Goal: Task Accomplishment & Management: Use online tool/utility

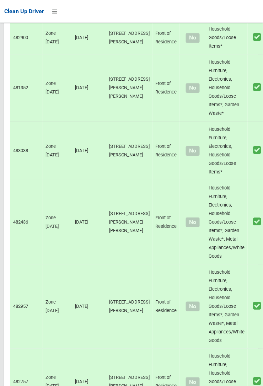
scroll to position [1713, 0]
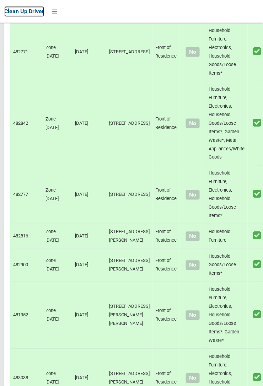
click at [44, 13] on span "Clean Up Driver" at bounding box center [24, 11] width 40 height 7
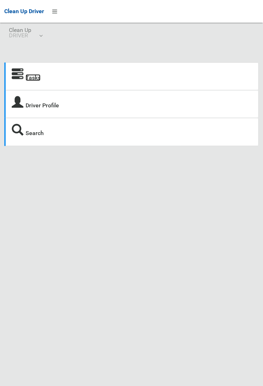
click at [32, 80] on link "Tasks" at bounding box center [33, 77] width 15 height 7
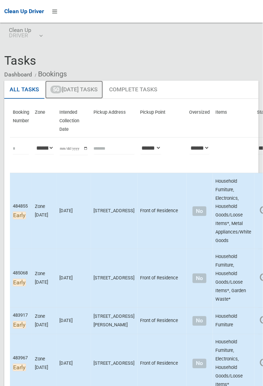
click at [83, 87] on link "50 Today's Tasks" at bounding box center [74, 90] width 58 height 18
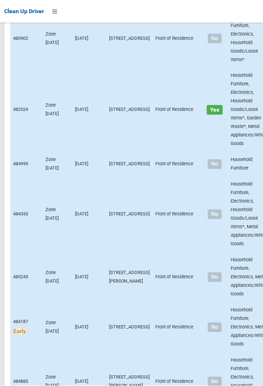
scroll to position [4434, 0]
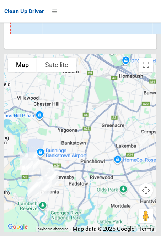
scroll to position [4611, 0]
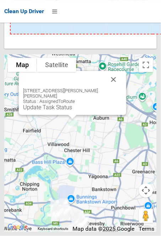
click at [111, 88] on button "Close" at bounding box center [113, 79] width 17 height 17
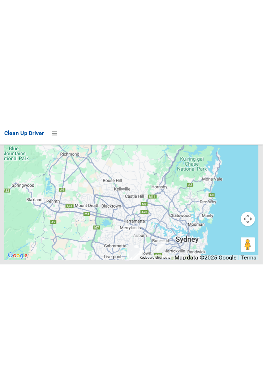
scroll to position [4395, 0]
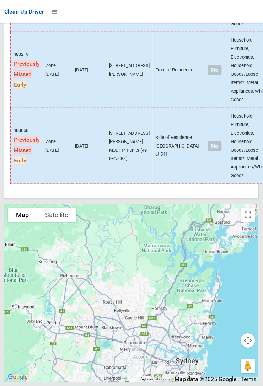
scroll to position [4283, 0]
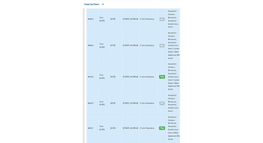
scroll to position [0, 0]
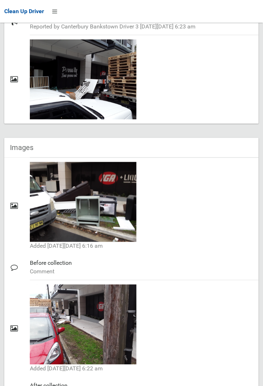
scroll to position [425, 0]
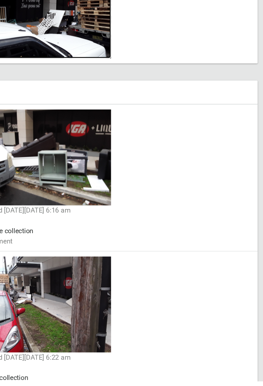
click at [44, 90] on img at bounding box center [83, 77] width 107 height 80
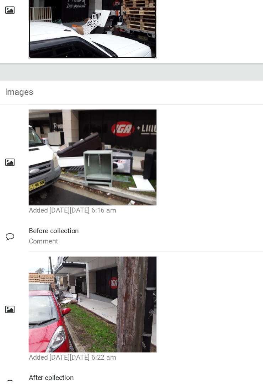
scroll to position [424, 0]
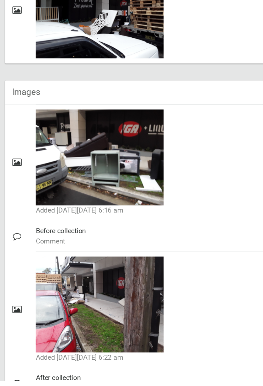
click at [180, 248] on small "Added on Wed 17th September, 2025 at 6:16 am" at bounding box center [141, 244] width 223 height 9
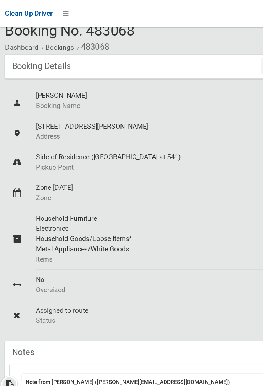
scroll to position [0, 0]
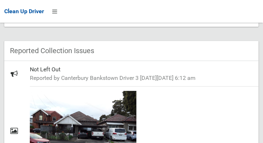
scroll to position [449, 0]
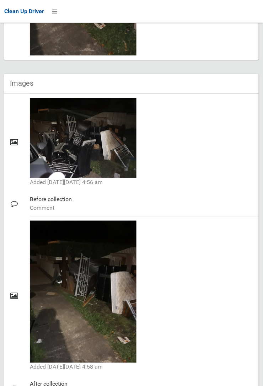
scroll to position [776, 0]
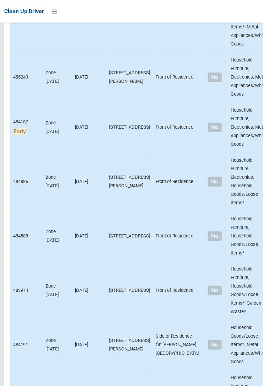
scroll to position [4434, 0]
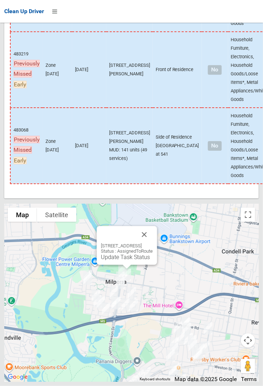
click at [153, 142] on button "Close" at bounding box center [144, 234] width 17 height 17
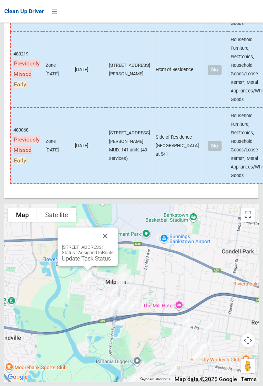
click at [114, 142] on button "Close" at bounding box center [105, 236] width 17 height 17
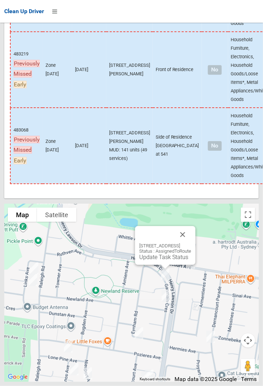
click at [191, 142] on button "Close" at bounding box center [182, 234] width 17 height 17
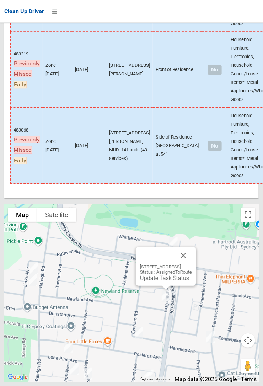
click at [192, 142] on button "Close" at bounding box center [183, 255] width 17 height 17
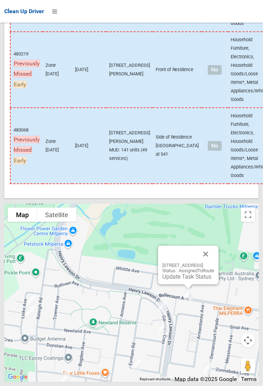
click at [214, 142] on button "Close" at bounding box center [205, 254] width 17 height 17
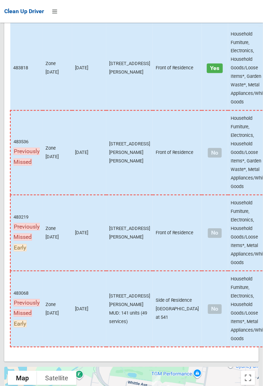
scroll to position [3820, 0]
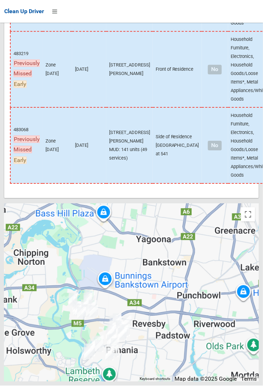
scroll to position [4434, 0]
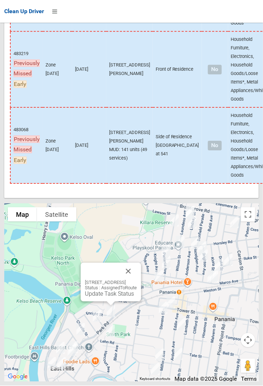
click at [137, 280] on button "Close" at bounding box center [128, 271] width 17 height 17
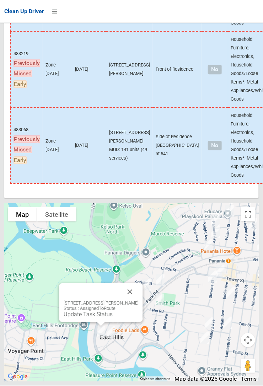
click at [139, 301] on button "Close" at bounding box center [130, 292] width 17 height 17
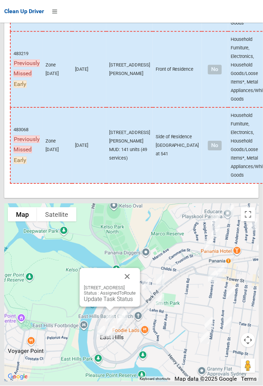
click at [136, 285] on button "Close" at bounding box center [127, 276] width 17 height 17
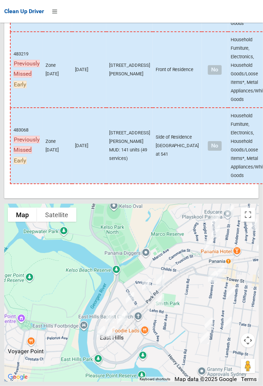
scroll to position [4433, 0]
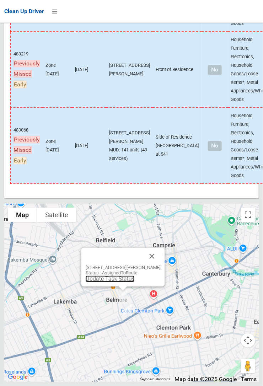
click at [114, 282] on link "Update Task Status" at bounding box center [110, 279] width 49 height 7
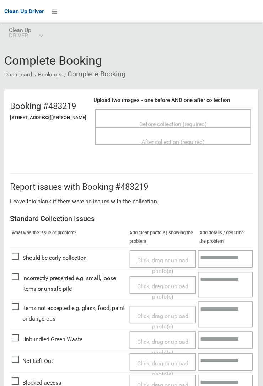
click at [175, 121] on span "Before collection (required)" at bounding box center [174, 124] width 68 height 7
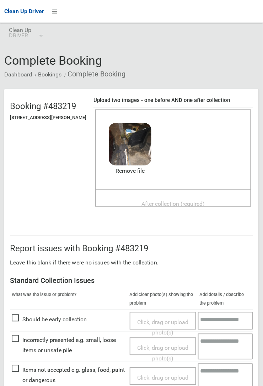
click at [168, 200] on span "After collection (required)" at bounding box center [173, 203] width 63 height 7
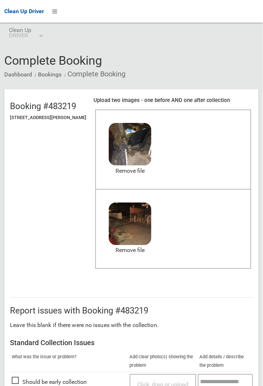
scroll to position [390, 0]
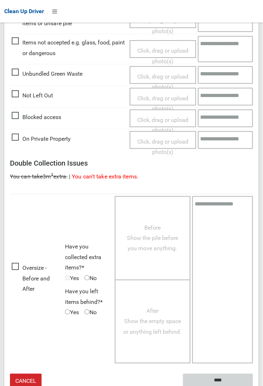
click at [253, 386] on input "****" at bounding box center [218, 380] width 70 height 13
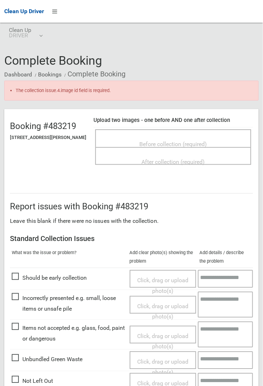
click at [22, 326] on span "Items not accepted e.g. glass, food, paint or dangerous" at bounding box center [69, 333] width 114 height 21
click at [19, 344] on span "Items not accepted e.g. glass, food, paint or dangerous" at bounding box center [69, 333] width 114 height 21
click at [174, 141] on span "Before collection (required)" at bounding box center [174, 144] width 68 height 7
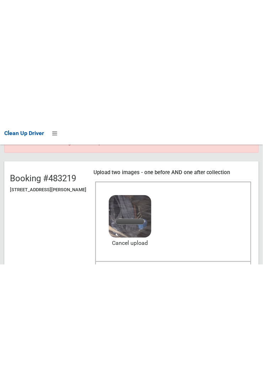
scroll to position [74, 0]
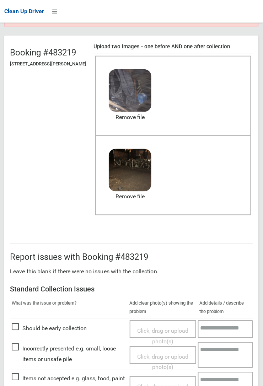
scroll to position [410, 0]
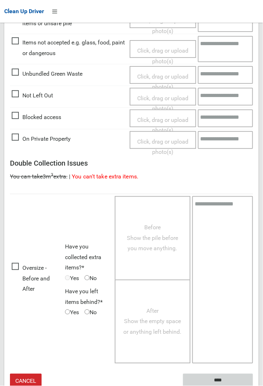
click at [253, 386] on input "****" at bounding box center [218, 380] width 70 height 13
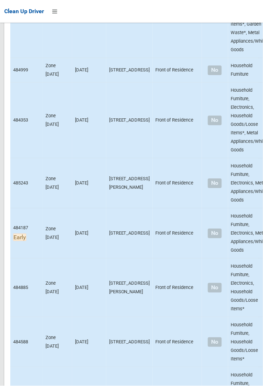
scroll to position [4434, 0]
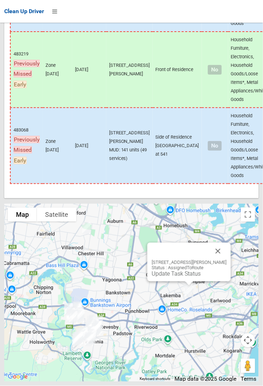
click at [175, 277] on link "Update Task Status" at bounding box center [176, 274] width 49 height 7
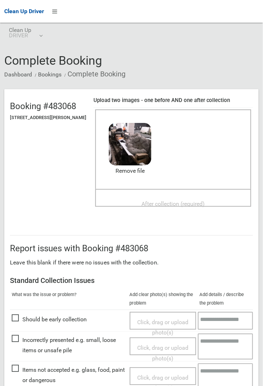
click at [169, 200] on span "After collection (required)" at bounding box center [173, 203] width 63 height 7
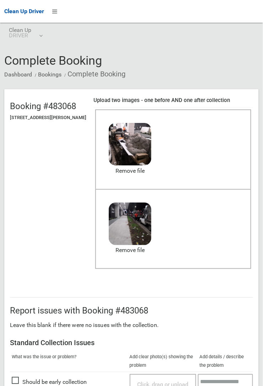
scroll to position [176, 0]
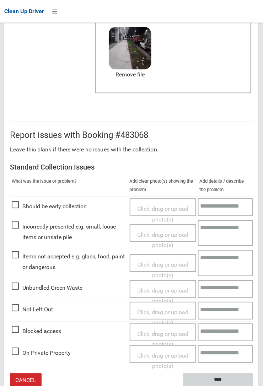
click at [217, 377] on input "****" at bounding box center [218, 380] width 70 height 13
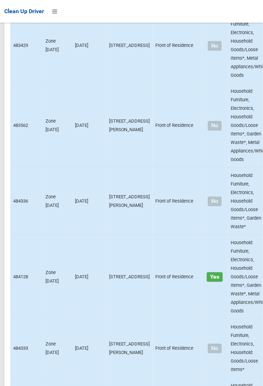
scroll to position [4434, 0]
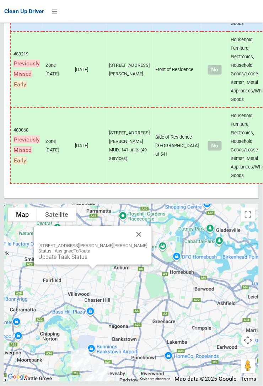
click at [87, 261] on link "Update Task Status" at bounding box center [62, 257] width 49 height 7
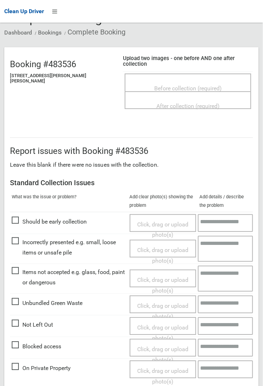
scroll to position [52, 0]
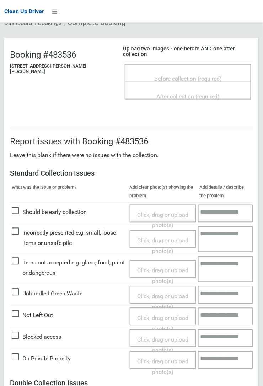
click at [24, 354] on span "On Private Property" at bounding box center [41, 359] width 59 height 11
click at [166, 358] on span "Click, drag or upload photo(s)" at bounding box center [162, 366] width 51 height 17
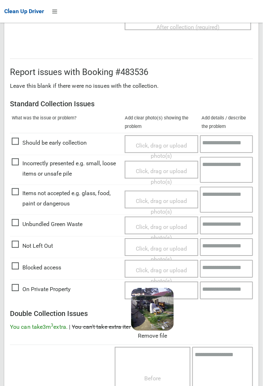
scroll to position [266, 0]
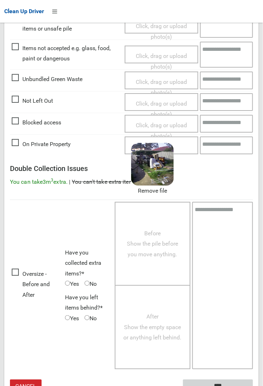
click at [224, 380] on input "****" at bounding box center [218, 386] width 70 height 13
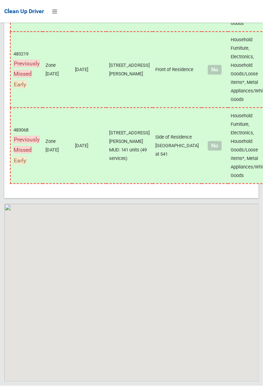
scroll to position [4434, 0]
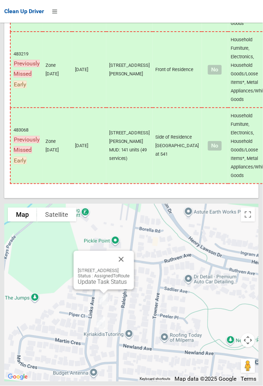
click at [134, 284] on div "14 Links Avenue, MILPERRA NSW 2214 Status : AssignedToRoute Update Task Status" at bounding box center [104, 270] width 60 height 39
click at [130, 268] on button "Close" at bounding box center [121, 259] width 17 height 17
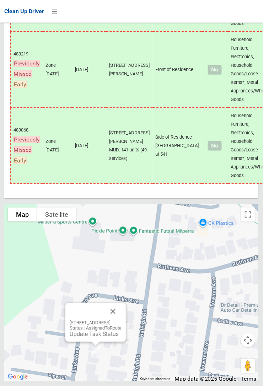
click at [122, 320] on button "Close" at bounding box center [113, 311] width 17 height 17
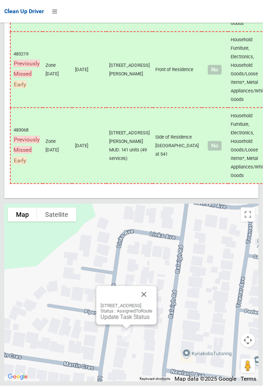
click at [153, 303] on button "Close" at bounding box center [143, 294] width 17 height 17
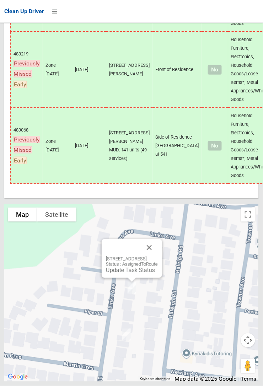
click at [128, 274] on link "Update Task Status" at bounding box center [130, 270] width 49 height 7
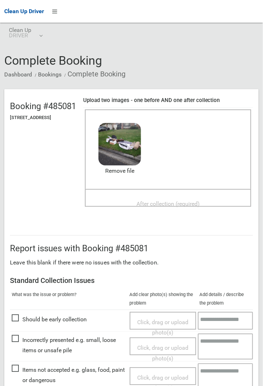
click at [164, 200] on span "After collection (required)" at bounding box center [168, 203] width 63 height 7
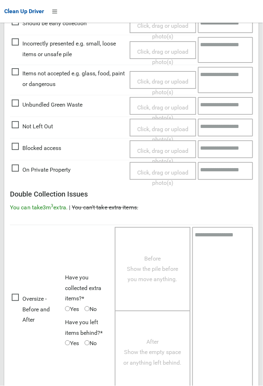
scroll to position [390, 0]
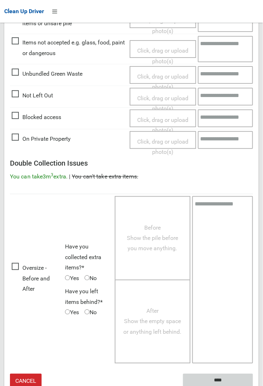
click at [253, 386] on input "****" at bounding box center [218, 380] width 70 height 13
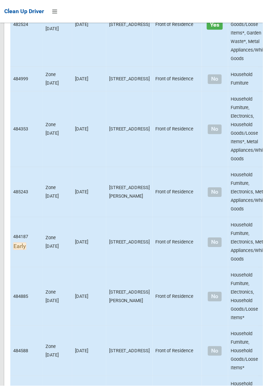
scroll to position [4434, 0]
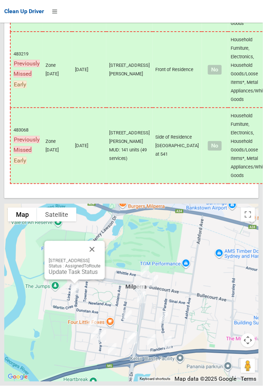
click at [73, 276] on link "Update Task Status" at bounding box center [73, 272] width 49 height 7
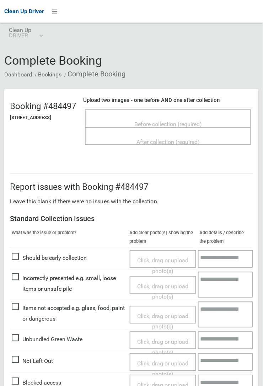
click at [164, 121] on span "Before collection (required)" at bounding box center [168, 124] width 68 height 7
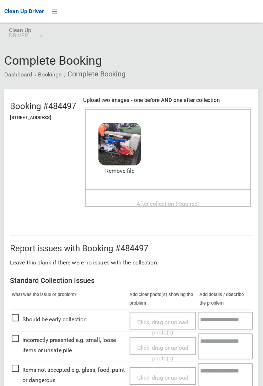
click at [144, 200] on span "After collection (required)" at bounding box center [168, 203] width 63 height 7
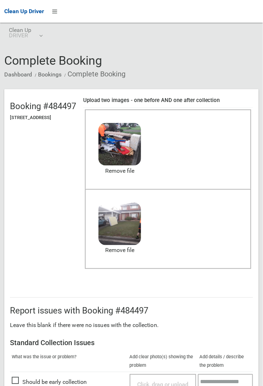
scroll to position [390, 0]
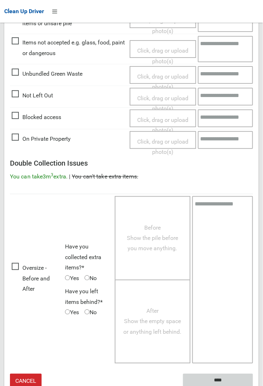
click at [216, 376] on input "****" at bounding box center [218, 380] width 70 height 13
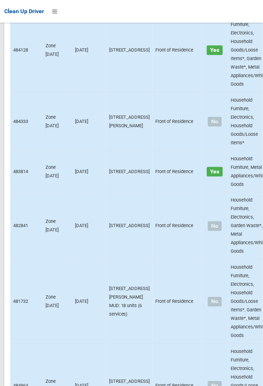
scroll to position [4434, 0]
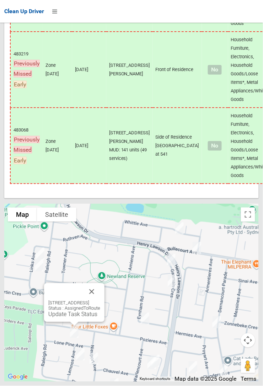
click at [100, 300] on button "Close" at bounding box center [91, 291] width 17 height 17
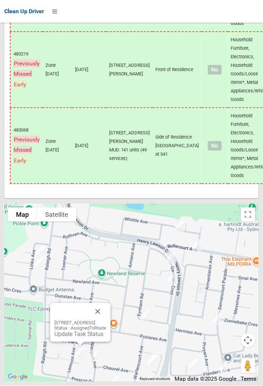
click at [106, 320] on button "Close" at bounding box center [97, 311] width 17 height 17
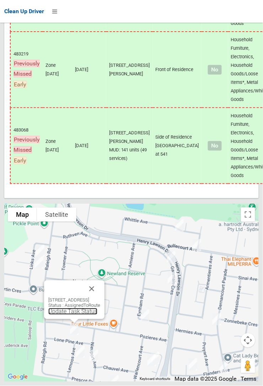
click at [61, 315] on link "Update Task Status" at bounding box center [72, 311] width 49 height 7
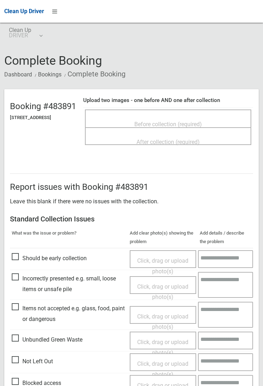
click at [175, 121] on span "Before collection (required)" at bounding box center [168, 124] width 68 height 7
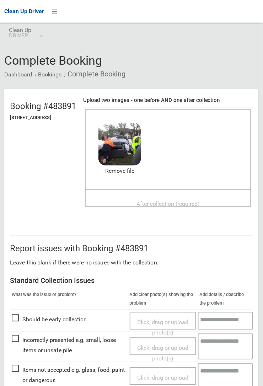
click at [165, 200] on span "After collection (required)" at bounding box center [168, 203] width 63 height 7
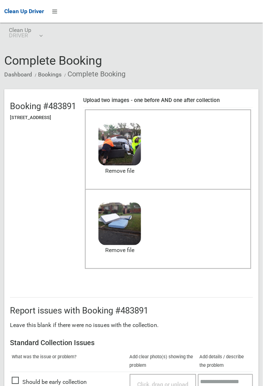
scroll to position [390, 0]
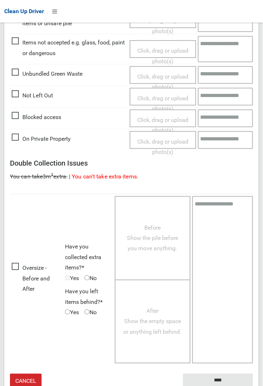
click at [242, 386] on small "The resident will be notified." at bounding box center [218, 392] width 70 height 11
click at [236, 380] on input "****" at bounding box center [218, 380] width 70 height 13
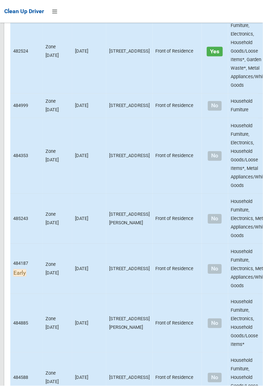
scroll to position [4434, 0]
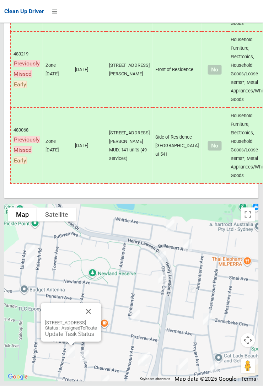
click at [97, 320] on button "Close" at bounding box center [88, 311] width 17 height 17
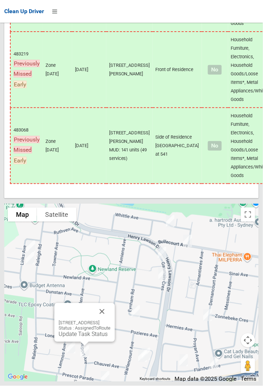
click at [111, 320] on button "Close" at bounding box center [101, 311] width 17 height 17
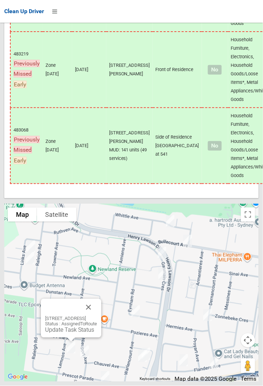
click at [65, 333] on link "Update Task Status" at bounding box center [69, 330] width 49 height 7
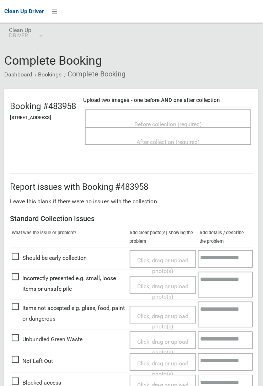
click at [171, 121] on span "Before collection (required)" at bounding box center [168, 124] width 68 height 7
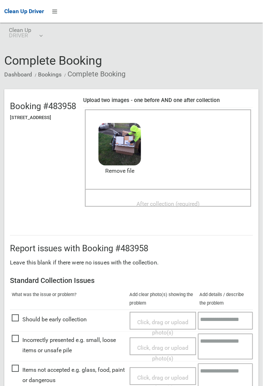
click at [157, 197] on div "After collection (required)" at bounding box center [168, 203] width 151 height 13
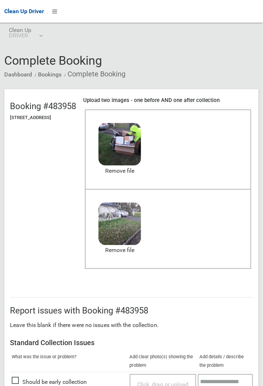
scroll to position [390, 0]
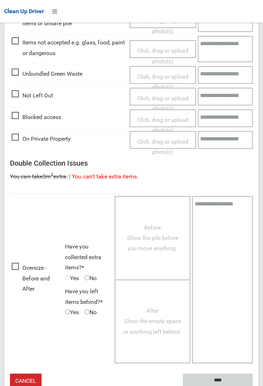
click at [253, 386] on input "****" at bounding box center [218, 380] width 70 height 13
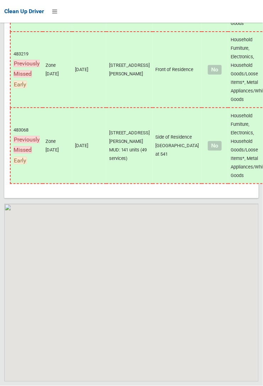
scroll to position [4434, 0]
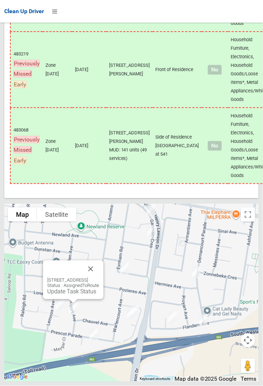
click at [66, 295] on link "Update Task Status" at bounding box center [71, 291] width 49 height 7
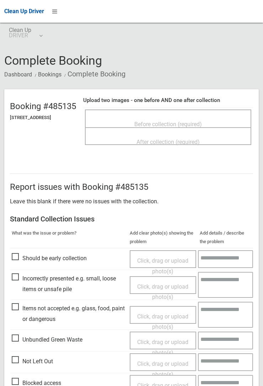
click at [159, 121] on span "Before collection (required)" at bounding box center [168, 124] width 68 height 7
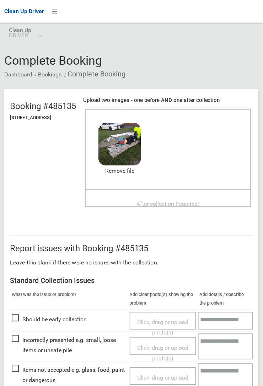
click at [149, 200] on span "After collection (required)" at bounding box center [168, 203] width 63 height 7
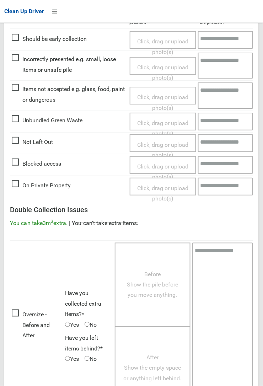
scroll to position [390, 0]
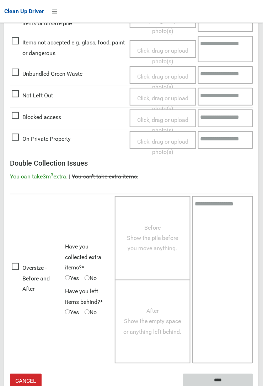
click at [253, 386] on input "****" at bounding box center [218, 380] width 70 height 13
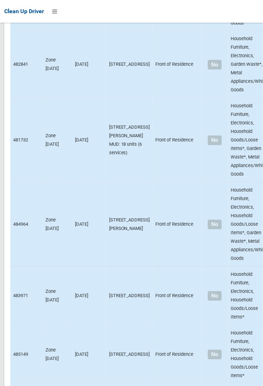
scroll to position [4434, 0]
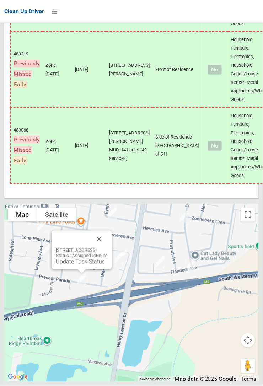
click at [79, 269] on div "[STREET_ADDRESS] Status : AssignedToRoute Update Task Status" at bounding box center [82, 250] width 60 height 39
click at [79, 265] on link "Update Task Status" at bounding box center [80, 261] width 49 height 7
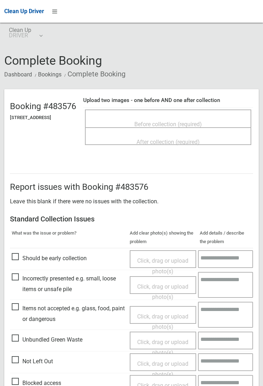
click at [177, 121] on span "Before collection (required)" at bounding box center [168, 124] width 68 height 7
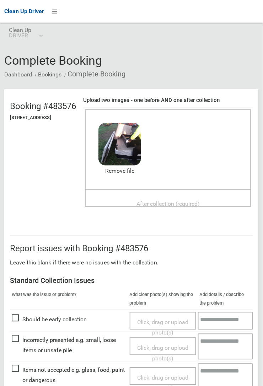
click at [146, 200] on span "After collection (required)" at bounding box center [168, 203] width 63 height 7
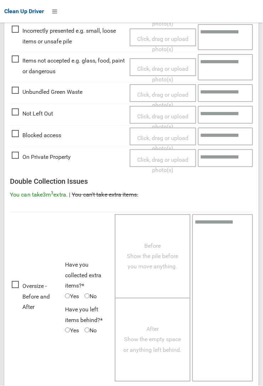
scroll to position [390, 0]
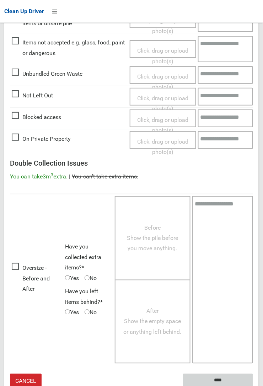
click at [218, 379] on input "****" at bounding box center [218, 380] width 70 height 13
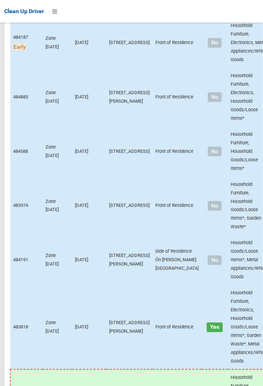
scroll to position [4434, 0]
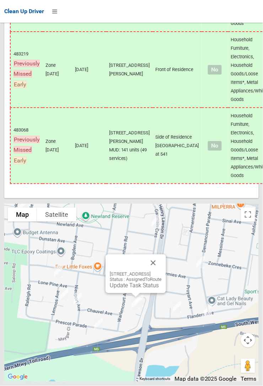
click at [162, 272] on button "Close" at bounding box center [153, 263] width 17 height 17
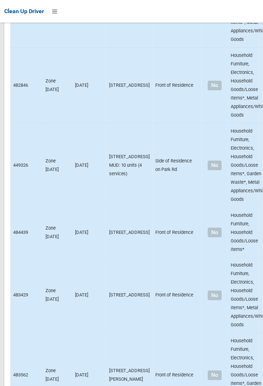
scroll to position [1615, 0]
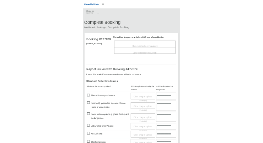
scroll to position [266, 0]
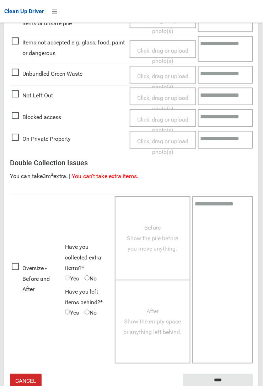
click at [17, 266] on span "Oversize - Before and After" at bounding box center [37, 279] width 50 height 32
click at [128, 240] on span "Before Show the pile before you move anything." at bounding box center [152, 238] width 51 height 28
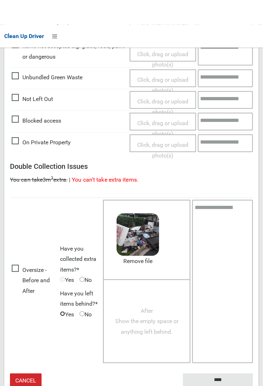
scroll to position [262, 0]
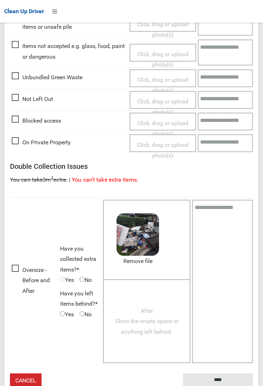
click at [150, 327] on span "After Show the empty space or anything left behind." at bounding box center [146, 321] width 63 height 28
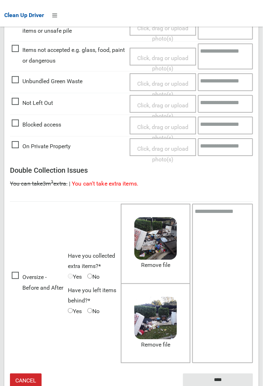
scroll to position [258, 0]
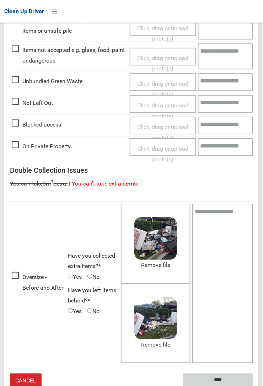
click at [222, 378] on input "****" at bounding box center [218, 380] width 70 height 13
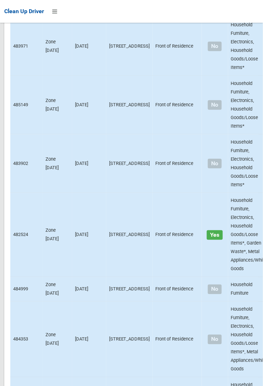
scroll to position [4434, 0]
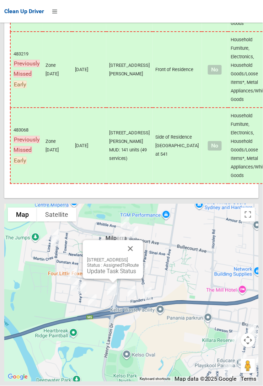
click at [107, 275] on link "Update Task Status" at bounding box center [111, 271] width 49 height 7
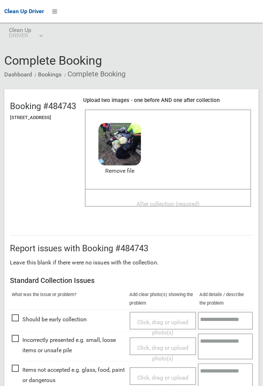
click at [165, 197] on div "After collection (required)" at bounding box center [168, 203] width 151 height 13
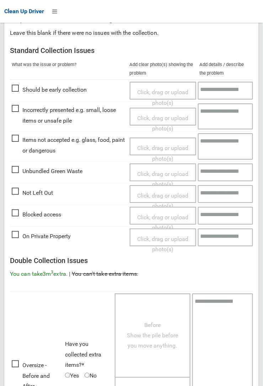
scroll to position [390, 0]
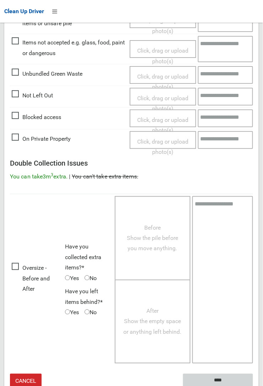
click at [253, 386] on input "****" at bounding box center [218, 380] width 70 height 13
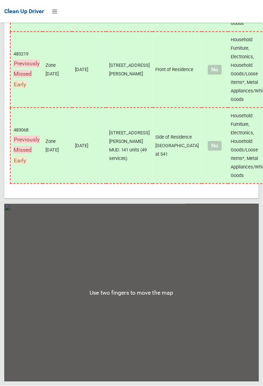
scroll to position [4422, 0]
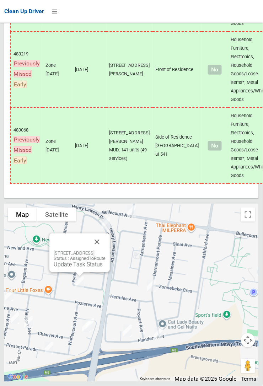
click at [106, 251] on button "Close" at bounding box center [97, 242] width 17 height 17
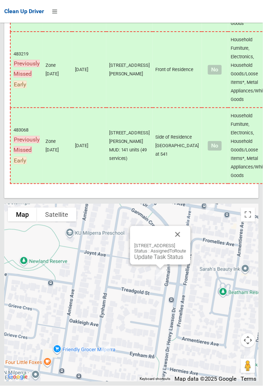
click at [186, 243] on button "Close" at bounding box center [177, 234] width 17 height 17
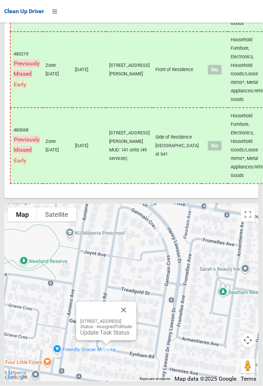
click at [109, 336] on link "Update Task Status" at bounding box center [104, 333] width 49 height 7
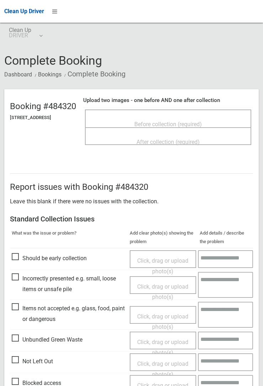
click at [171, 121] on span "Before collection (required)" at bounding box center [168, 124] width 68 height 7
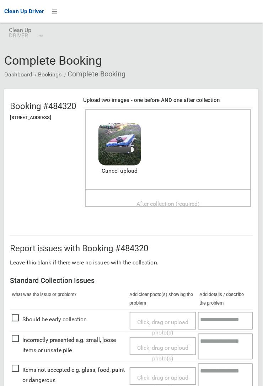
click at [156, 197] on div "After collection (required)" at bounding box center [168, 203] width 151 height 13
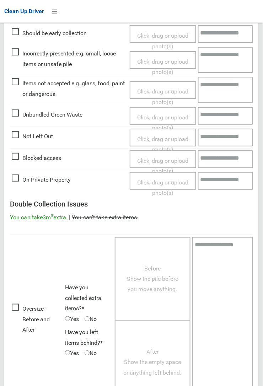
scroll to position [390, 0]
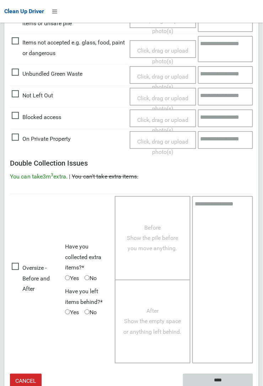
click at [253, 386] on input "****" at bounding box center [218, 380] width 70 height 13
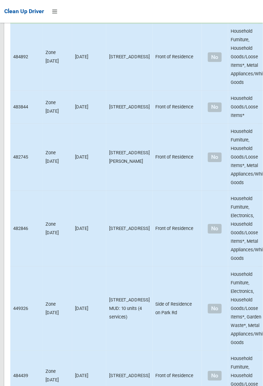
scroll to position [4434, 0]
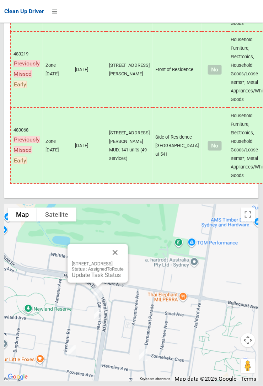
click at [124, 261] on button "Close" at bounding box center [115, 252] width 17 height 17
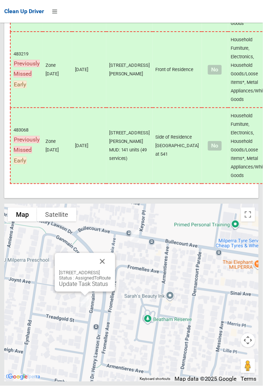
click at [83, 288] on link "Update Task Status" at bounding box center [83, 284] width 49 height 7
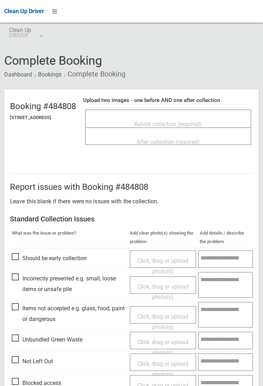
click at [173, 121] on span "Before collection (required)" at bounding box center [168, 124] width 68 height 7
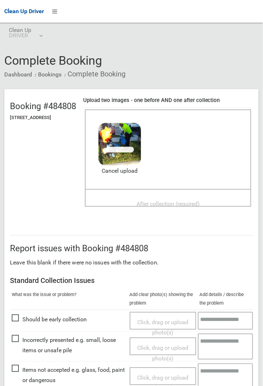
click at [153, 200] on span "After collection (required)" at bounding box center [168, 203] width 63 height 7
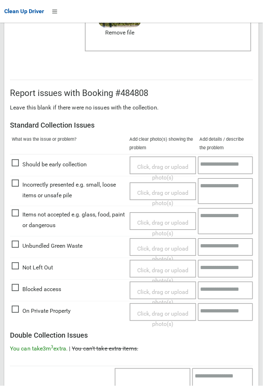
scroll to position [390, 0]
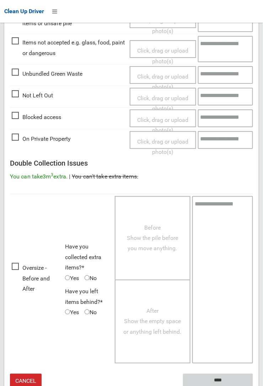
click at [253, 386] on input "****" at bounding box center [218, 380] width 70 height 13
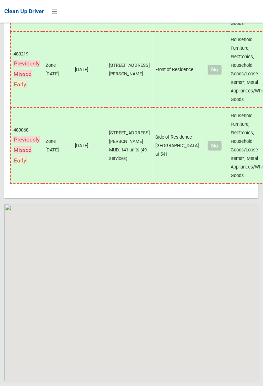
scroll to position [4434, 0]
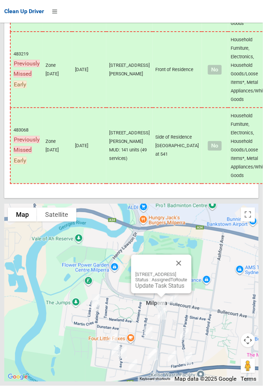
click at [151, 289] on link "Update Task Status" at bounding box center [159, 286] width 49 height 7
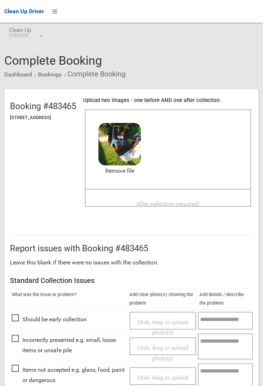
click at [153, 200] on span "After collection (required)" at bounding box center [168, 203] width 63 height 7
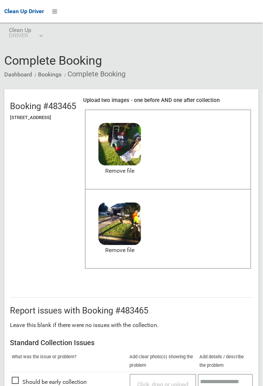
scroll to position [390, 0]
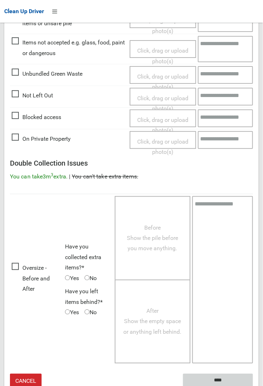
click at [253, 386] on input "****" at bounding box center [218, 380] width 70 height 13
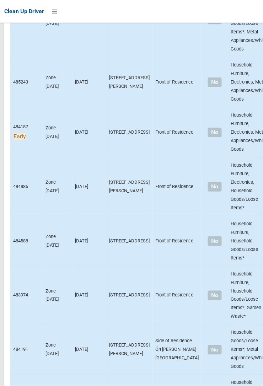
scroll to position [4434, 0]
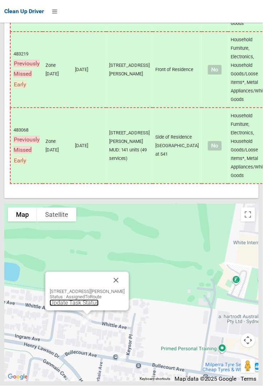
click at [80, 306] on link "Update Task Status" at bounding box center [74, 303] width 49 height 7
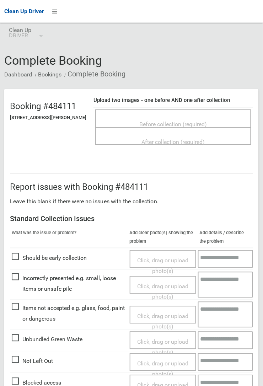
click at [168, 121] on span "Before collection (required)" at bounding box center [174, 124] width 68 height 7
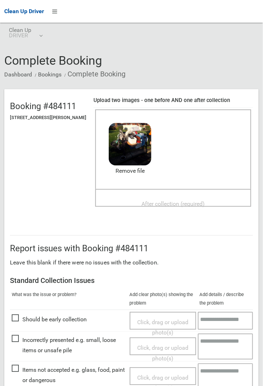
click at [155, 142] on span "After collection (required)" at bounding box center [173, 203] width 63 height 7
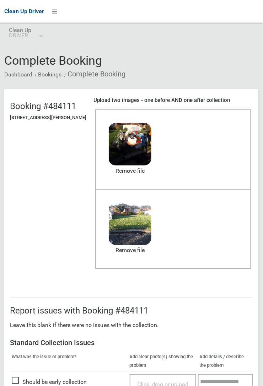
scroll to position [390, 0]
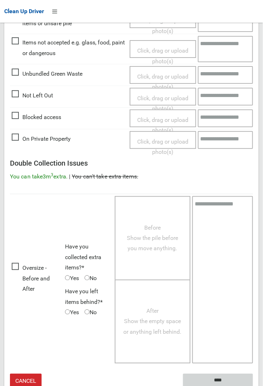
click at [253, 142] on input "****" at bounding box center [218, 380] width 70 height 13
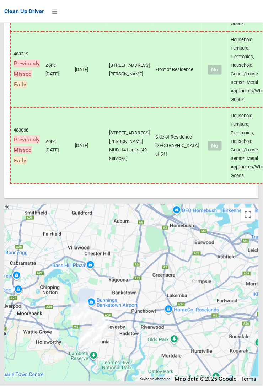
scroll to position [4434, 0]
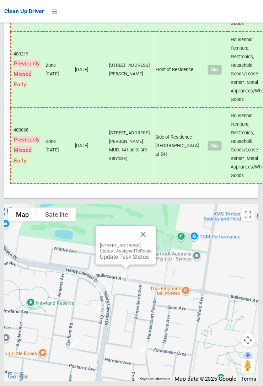
click at [115, 261] on link "Update Task Status" at bounding box center [124, 257] width 49 height 7
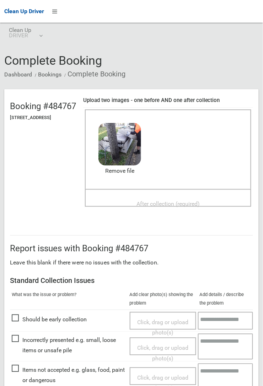
click at [166, 200] on span "After collection (required)" at bounding box center [168, 203] width 63 height 7
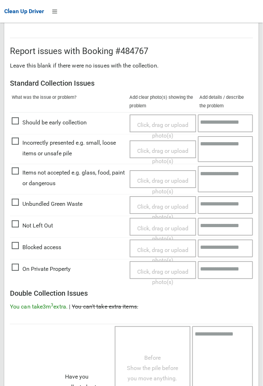
scroll to position [390, 0]
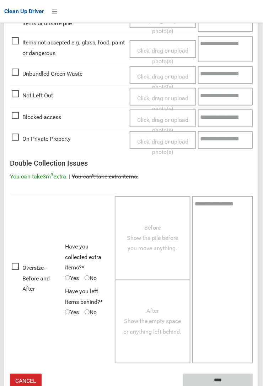
click at [253, 386] on input "****" at bounding box center [218, 380] width 70 height 13
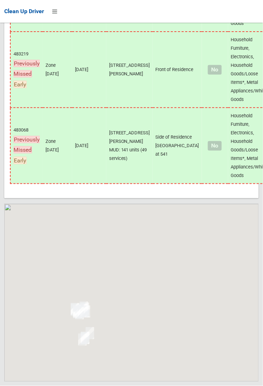
scroll to position [4434, 0]
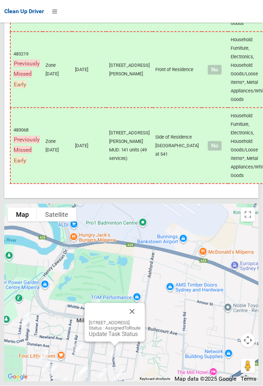
click at [141, 320] on button "Close" at bounding box center [132, 311] width 17 height 17
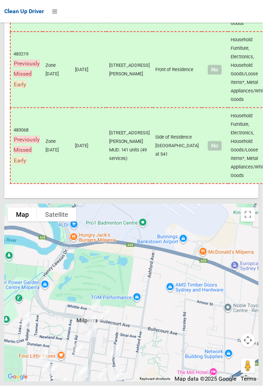
scroll to position [4434, 0]
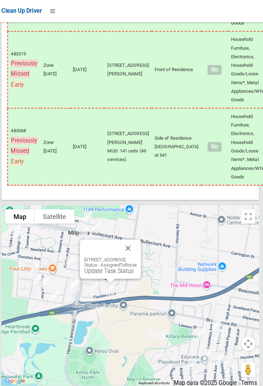
click at [138, 255] on button "Close" at bounding box center [129, 245] width 17 height 17
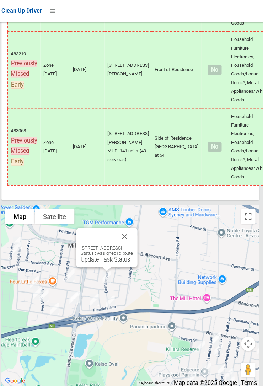
click at [98, 261] on link "Update Task Status" at bounding box center [106, 257] width 49 height 7
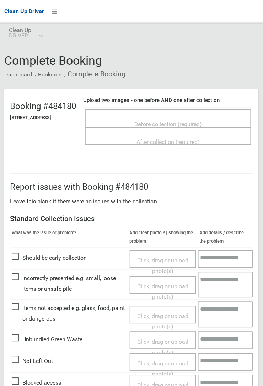
click at [157, 123] on span "Before collection (required)" at bounding box center [168, 124] width 68 height 7
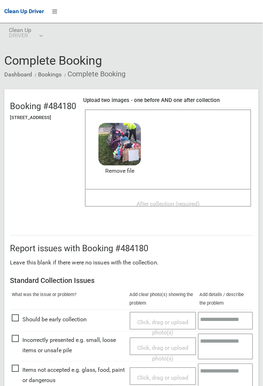
click at [159, 200] on span "After collection (required)" at bounding box center [168, 203] width 63 height 7
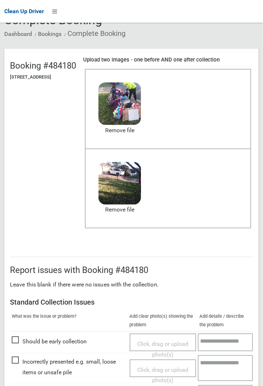
scroll to position [390, 0]
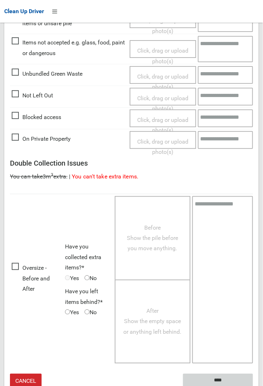
click at [216, 377] on input "****" at bounding box center [218, 380] width 70 height 13
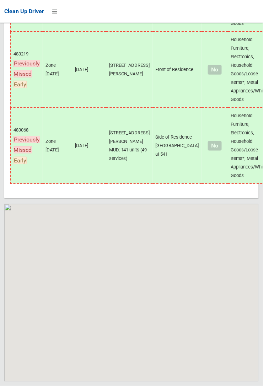
scroll to position [4434, 0]
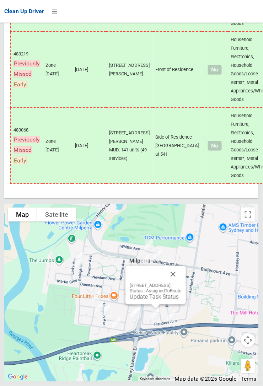
click at [152, 300] on link "Update Task Status" at bounding box center [154, 297] width 49 height 7
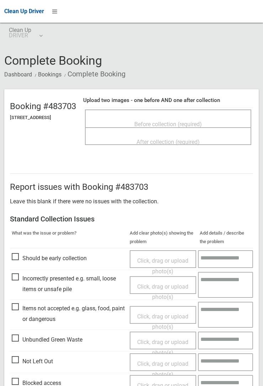
click at [166, 121] on span "Before collection (required)" at bounding box center [168, 124] width 68 height 7
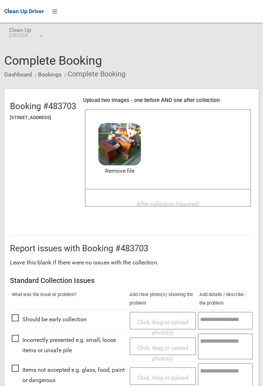
click at [157, 197] on div "After collection (required)" at bounding box center [168, 203] width 151 height 13
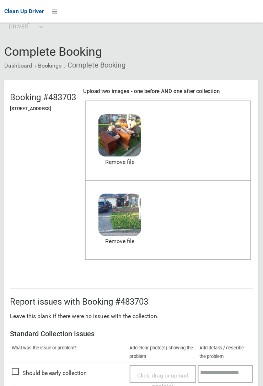
scroll to position [390, 0]
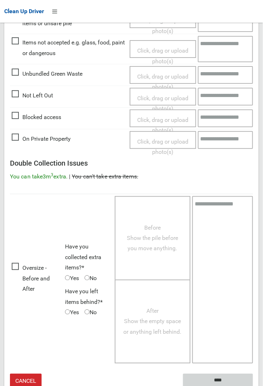
click at [253, 386] on input "****" at bounding box center [218, 380] width 70 height 13
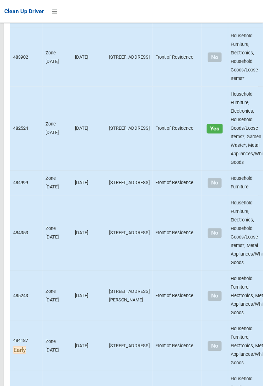
scroll to position [4434, 0]
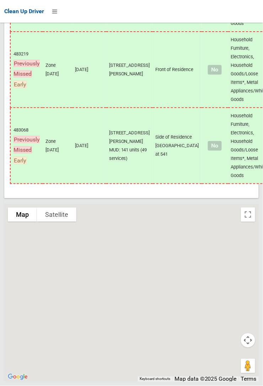
click at [109, 352] on div "33 Monie Avenue, EAST HILLS NSW 2213 Status : AssignedToRoute Update Task Status" at bounding box center [131, 293] width 255 height 178
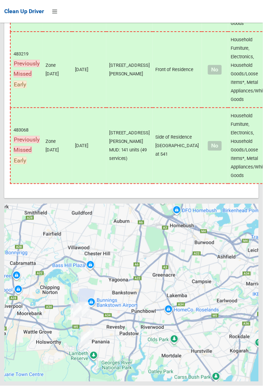
scroll to position [4434, 0]
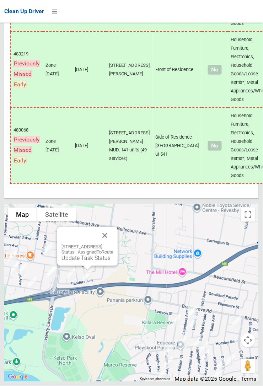
click at [82, 262] on link "Update Task Status" at bounding box center [85, 258] width 49 height 7
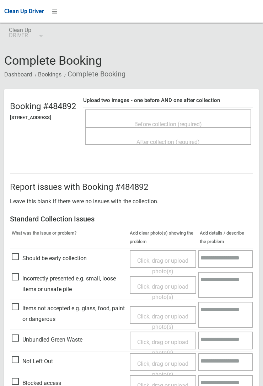
click at [169, 121] on span "Before collection (required)" at bounding box center [168, 124] width 68 height 7
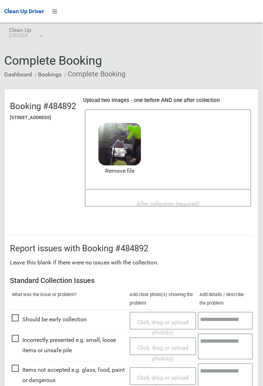
click at [155, 200] on span "After collection (required)" at bounding box center [168, 203] width 63 height 7
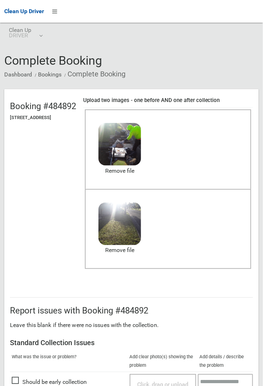
scroll to position [390, 0]
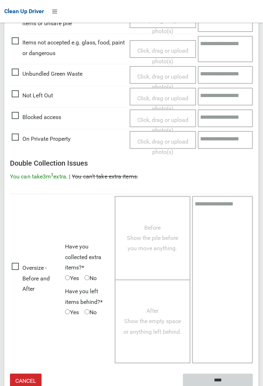
click at [253, 386] on input "****" at bounding box center [218, 380] width 70 height 13
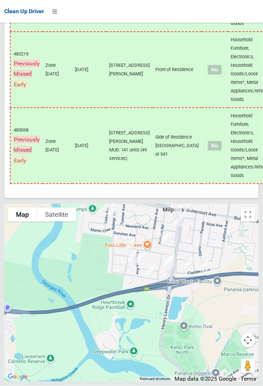
scroll to position [4434, 0]
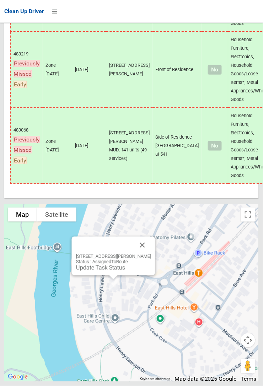
click at [98, 271] on link "Update Task Status" at bounding box center [100, 267] width 49 height 7
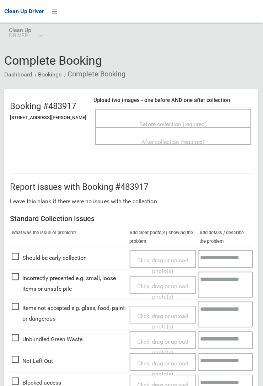
click at [166, 121] on span "Before collection (required)" at bounding box center [174, 124] width 68 height 7
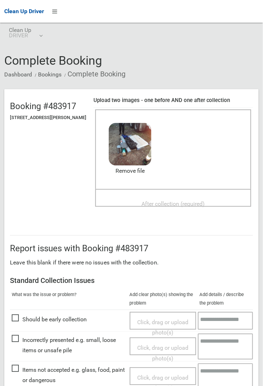
click at [162, 200] on span "After collection (required)" at bounding box center [173, 203] width 63 height 7
click at [162, 206] on span "After collection (required)" at bounding box center [173, 203] width 63 height 7
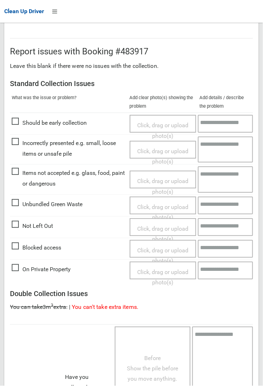
scroll to position [390, 0]
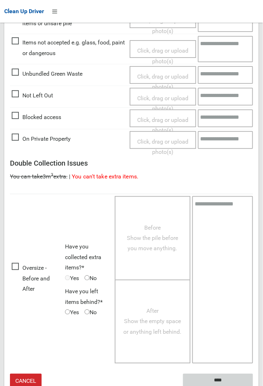
click at [224, 380] on input "****" at bounding box center [218, 380] width 70 height 13
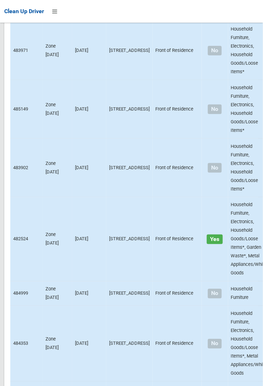
scroll to position [4434, 0]
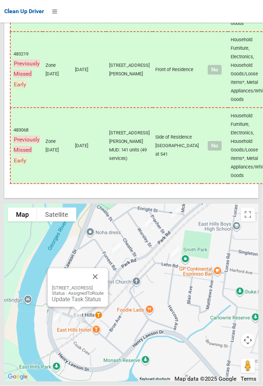
click at [104, 285] on button "Close" at bounding box center [95, 276] width 17 height 17
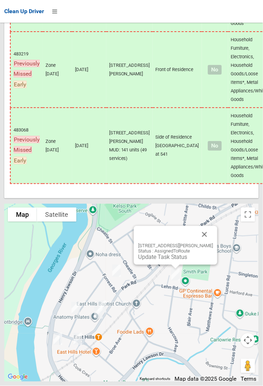
click at [206, 243] on button "Close" at bounding box center [204, 234] width 17 height 17
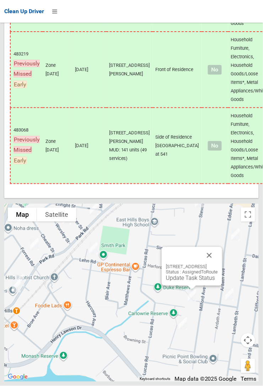
click at [201, 264] on div at bounding box center [183, 255] width 35 height 17
click at [218, 264] on button "Close" at bounding box center [209, 255] width 17 height 17
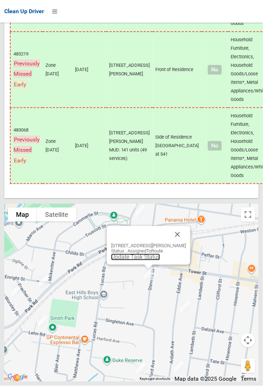
click at [145, 261] on link "Update Task Status" at bounding box center [135, 257] width 49 height 7
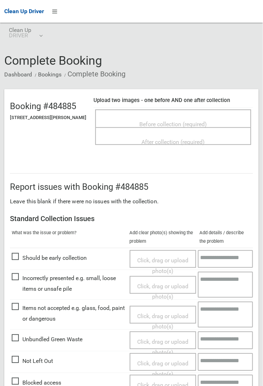
click at [22, 362] on span "Not Left Out" at bounding box center [32, 361] width 41 height 11
click at [18, 361] on span "Not Left Out" at bounding box center [32, 361] width 41 height 11
click at [156, 366] on span "Click, drag or upload photo(s)" at bounding box center [162, 368] width 51 height 17
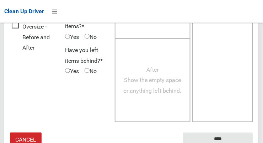
scroll to position [519, 0]
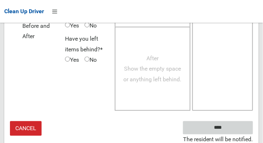
click at [229, 130] on input "****" at bounding box center [218, 127] width 70 height 13
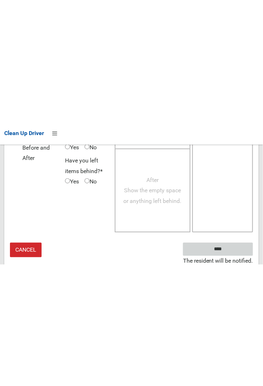
scroll to position [291, 0]
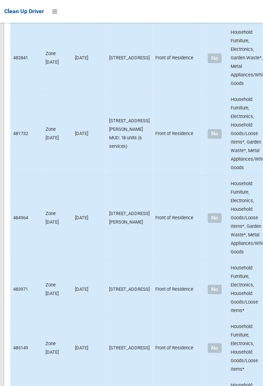
scroll to position [4434, 0]
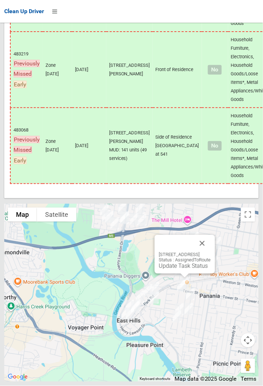
click at [177, 269] on link "Update Task Status" at bounding box center [183, 266] width 49 height 7
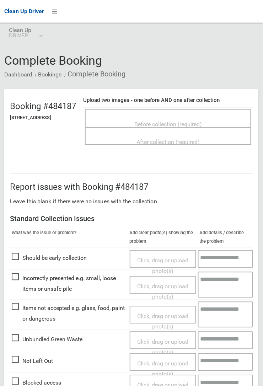
click at [19, 359] on span "Not Left Out" at bounding box center [32, 361] width 41 height 11
click at [172, 360] on span "Click, drag or upload photo(s)" at bounding box center [162, 368] width 51 height 17
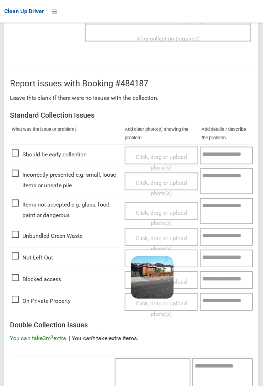
scroll to position [266, 0]
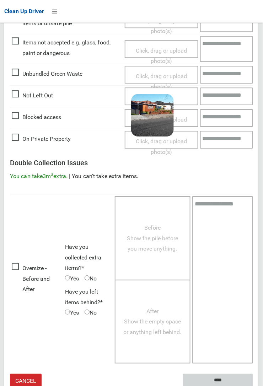
click at [217, 378] on input "****" at bounding box center [218, 380] width 70 height 13
